Goal: Transaction & Acquisition: Purchase product/service

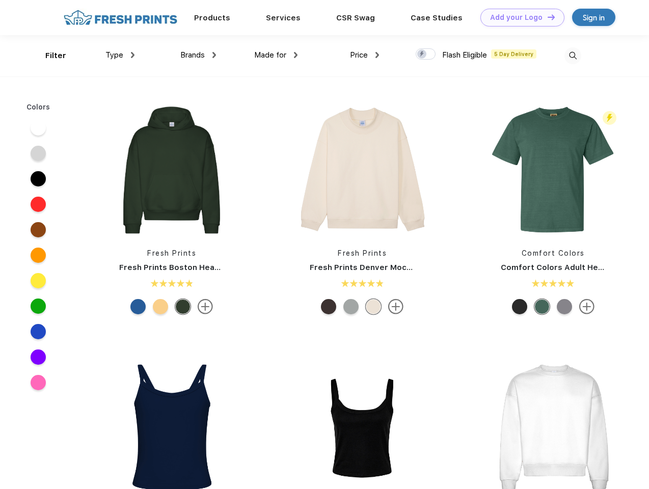
scroll to position [1, 0]
click at [518, 17] on link "Add your Logo Design Tool" at bounding box center [522, 18] width 84 height 18
click at [0, 0] on div "Design Tool" at bounding box center [0, 0] width 0 height 0
click at [546, 17] on link "Add your Logo Design Tool" at bounding box center [522, 18] width 84 height 18
click at [49, 55] on div "Filter" at bounding box center [55, 56] width 21 height 12
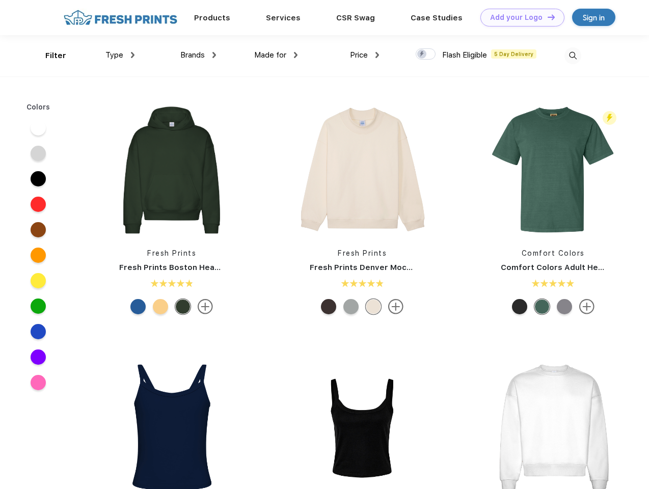
click at [120, 55] on span "Type" at bounding box center [114, 54] width 18 height 9
click at [198, 55] on span "Brands" at bounding box center [192, 54] width 24 height 9
click at [276, 55] on span "Made for" at bounding box center [270, 54] width 32 height 9
click at [364, 55] on span "Price" at bounding box center [359, 54] width 18 height 9
click at [426, 54] on div at bounding box center [425, 53] width 20 height 11
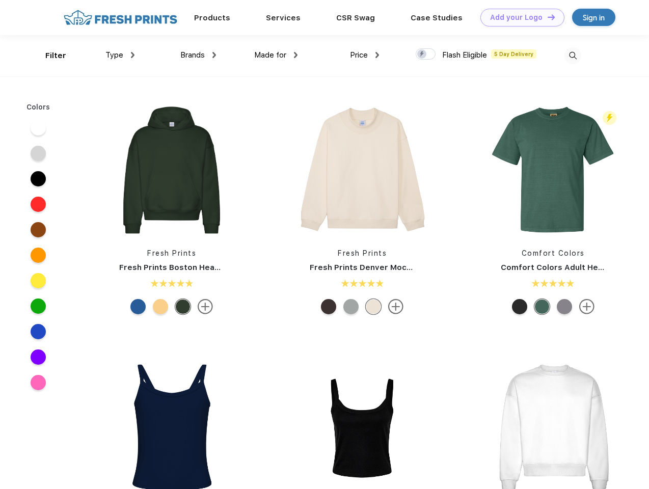
click at [422, 54] on input "checkbox" at bounding box center [418, 51] width 7 height 7
click at [572, 55] on img at bounding box center [572, 55] width 17 height 17
